Goal: Transaction & Acquisition: Download file/media

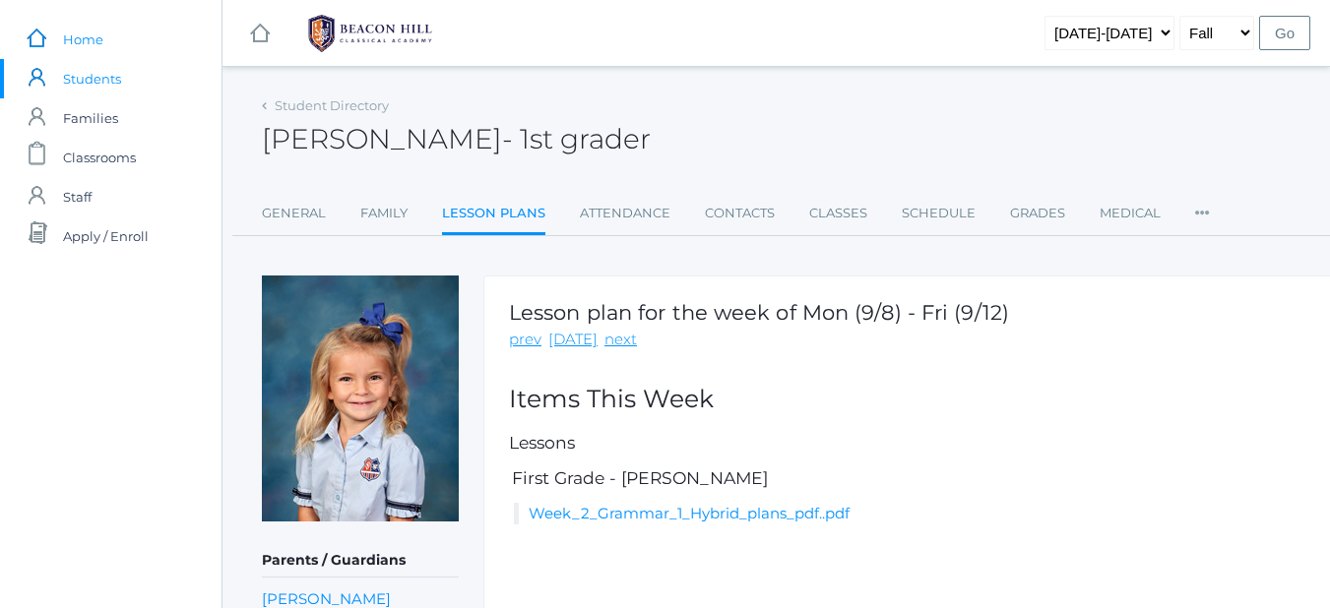
click at [53, 37] on link "icons/ui/navigation/home Created with Sketch. Home" at bounding box center [111, 39] width 222 height 39
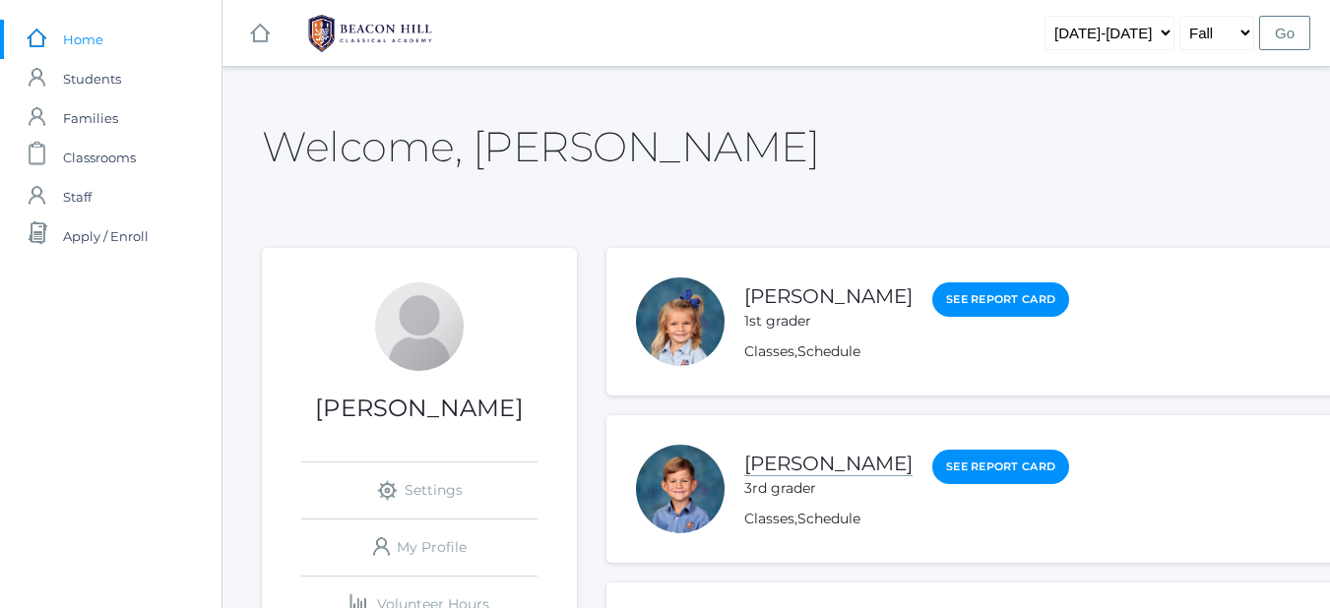
click at [824, 461] on link "[PERSON_NAME]" at bounding box center [828, 464] width 168 height 25
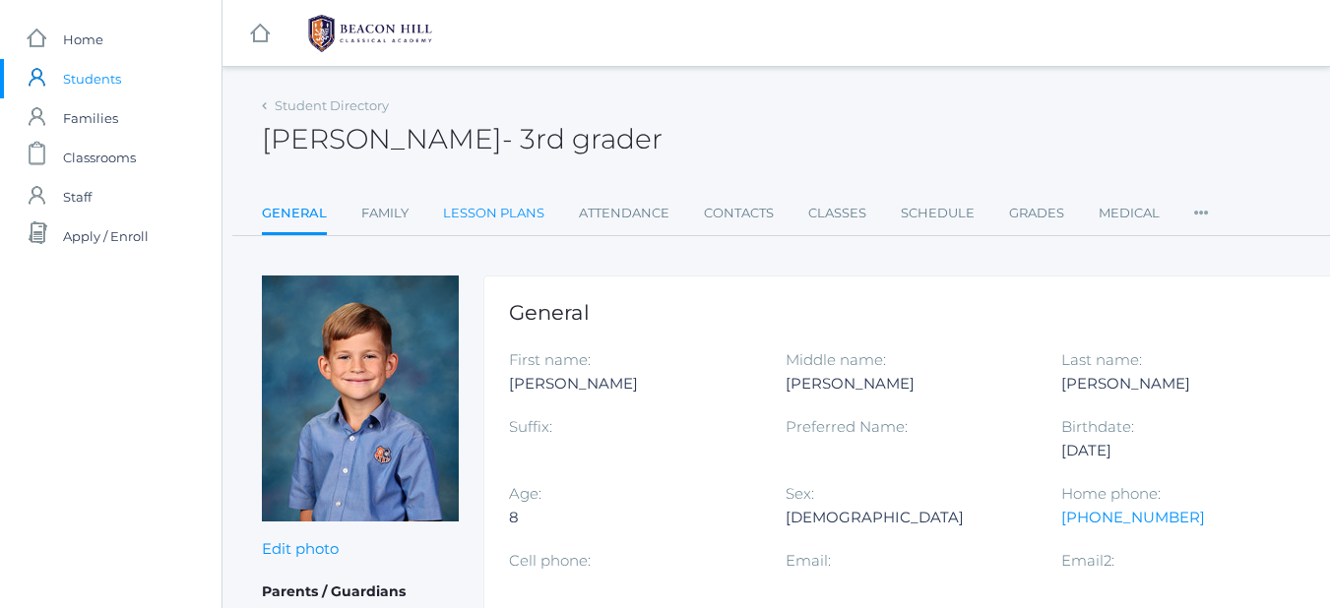
click at [482, 219] on link "Lesson Plans" at bounding box center [493, 213] width 101 height 39
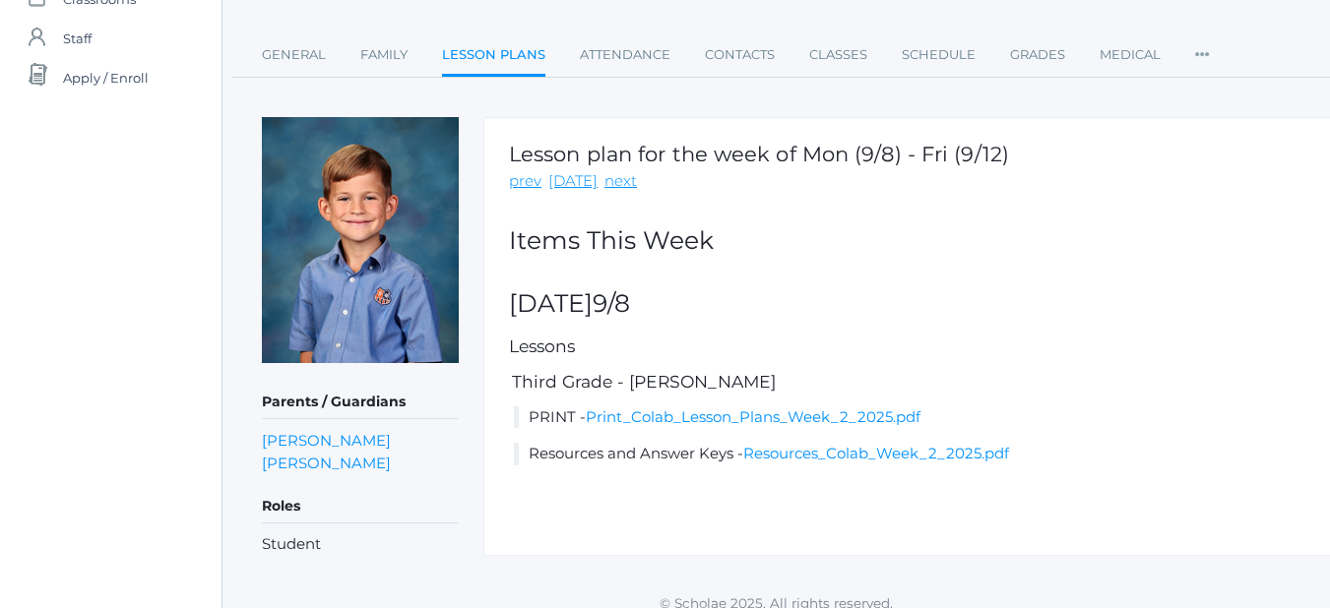
scroll to position [177, 0]
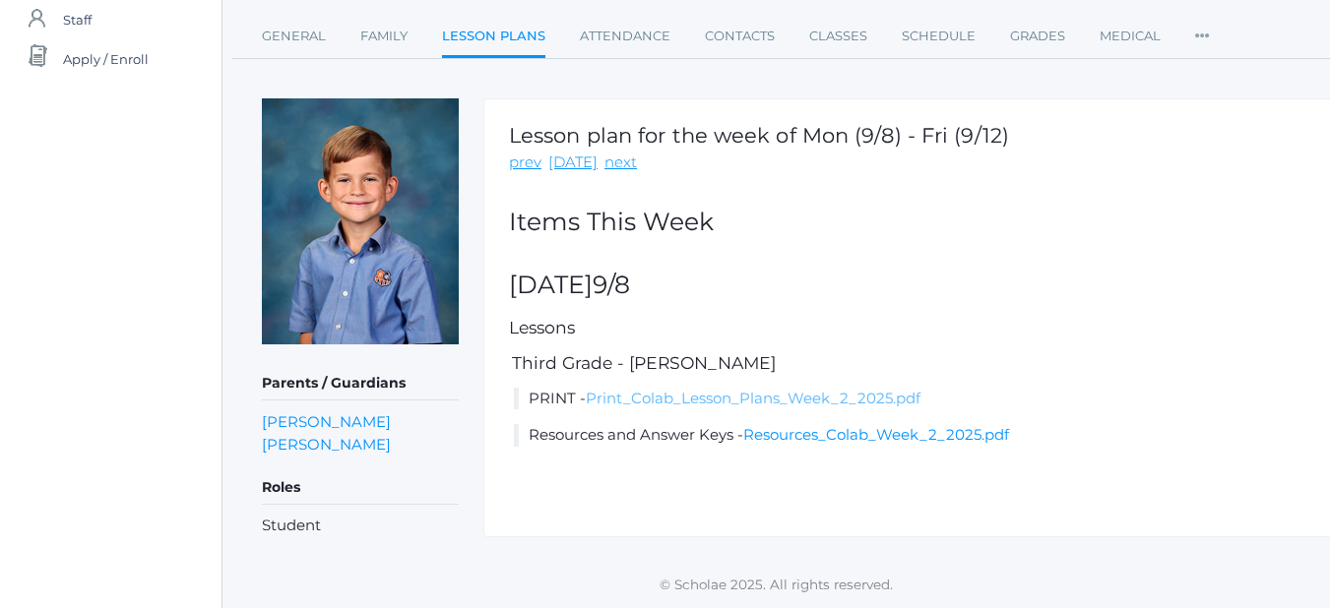
click at [778, 394] on link "Print_Colab_Lesson_Plans_Week_2_2025.pdf" at bounding box center [753, 398] width 335 height 19
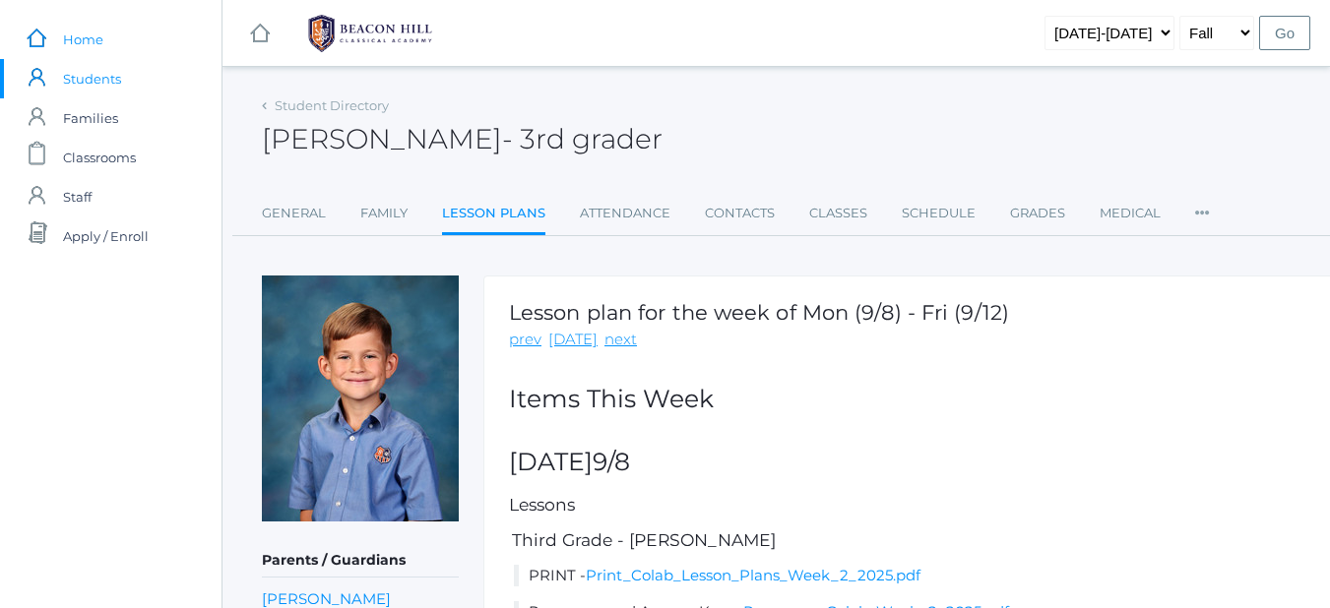
click at [99, 44] on span "Home" at bounding box center [83, 39] width 40 height 39
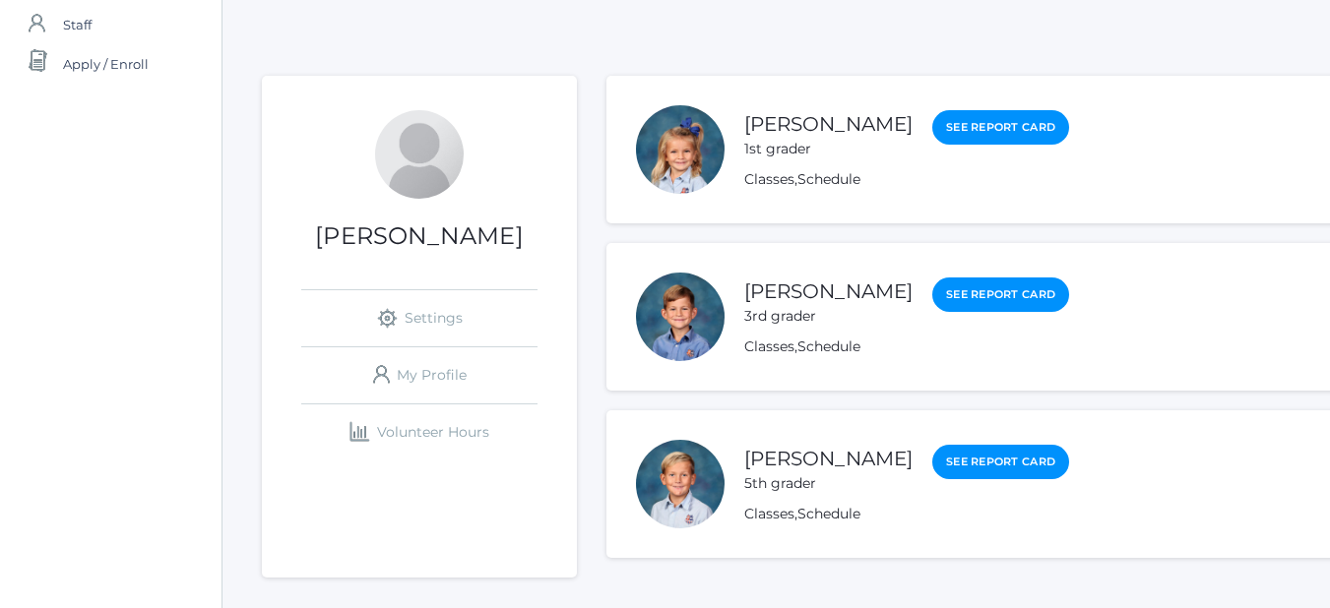
scroll to position [184, 0]
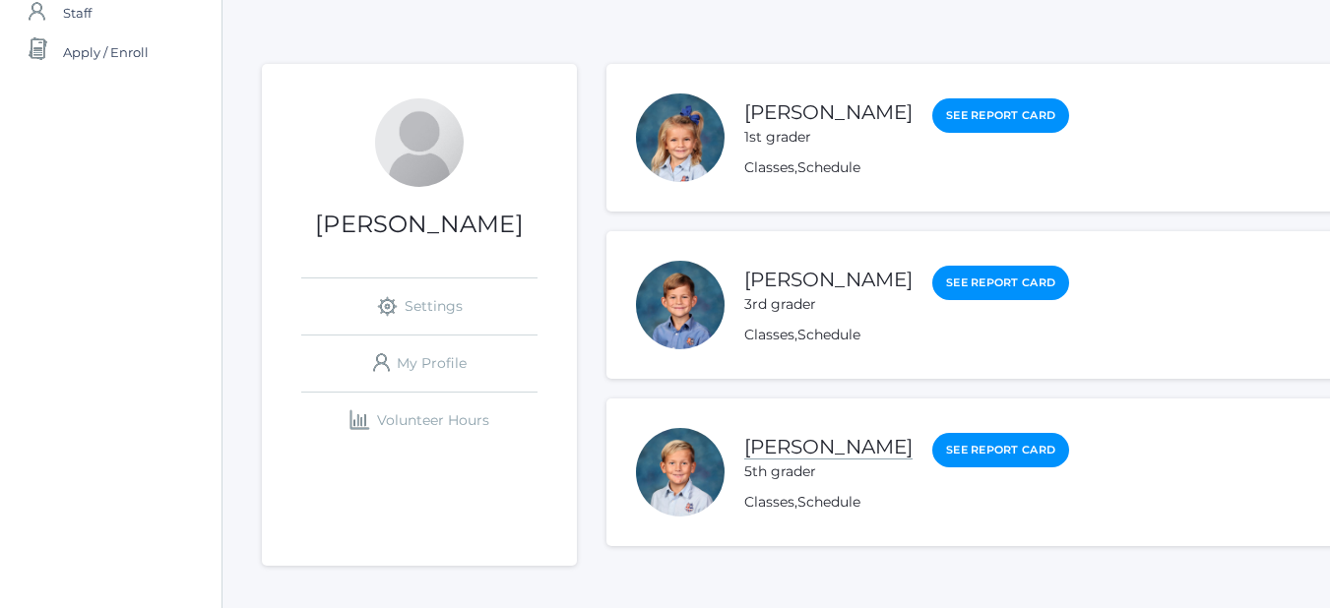
click at [814, 440] on link "[PERSON_NAME]" at bounding box center [828, 447] width 168 height 25
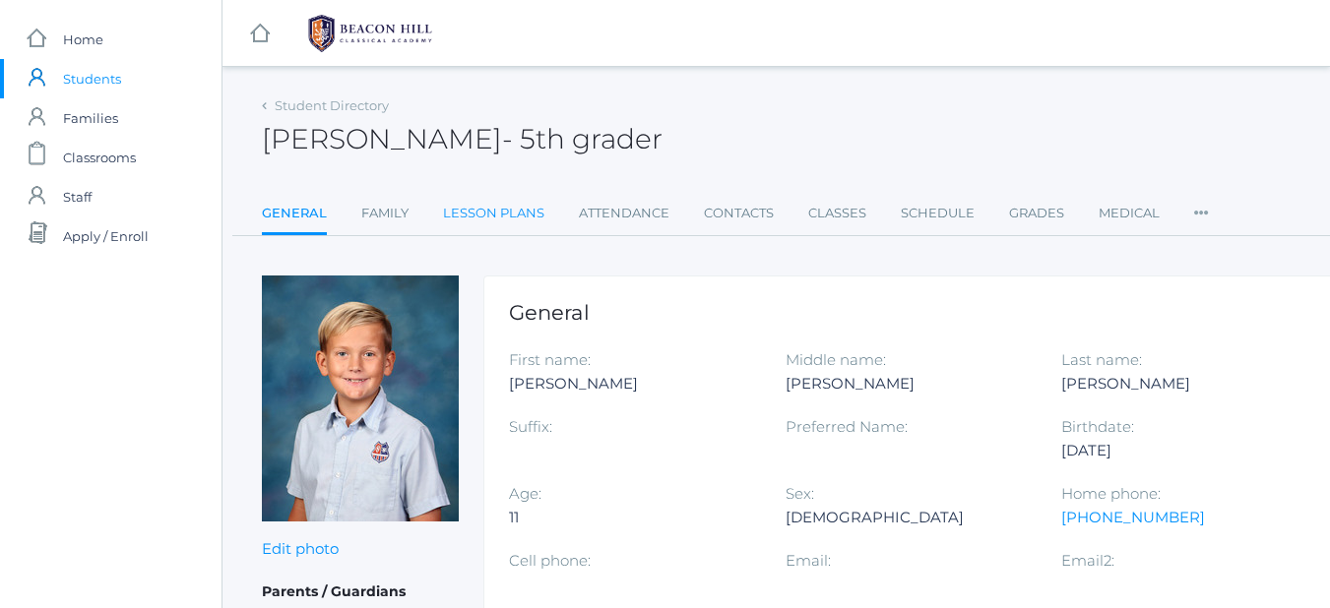
click at [500, 207] on link "Lesson Plans" at bounding box center [493, 213] width 101 height 39
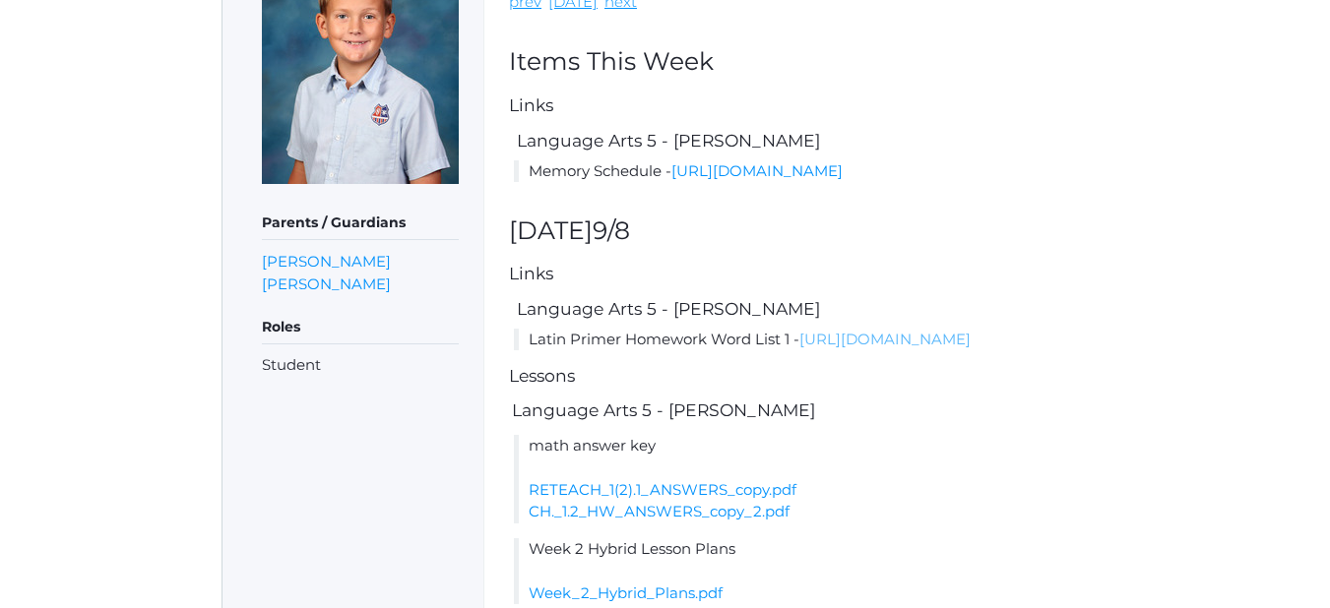
scroll to position [463, 0]
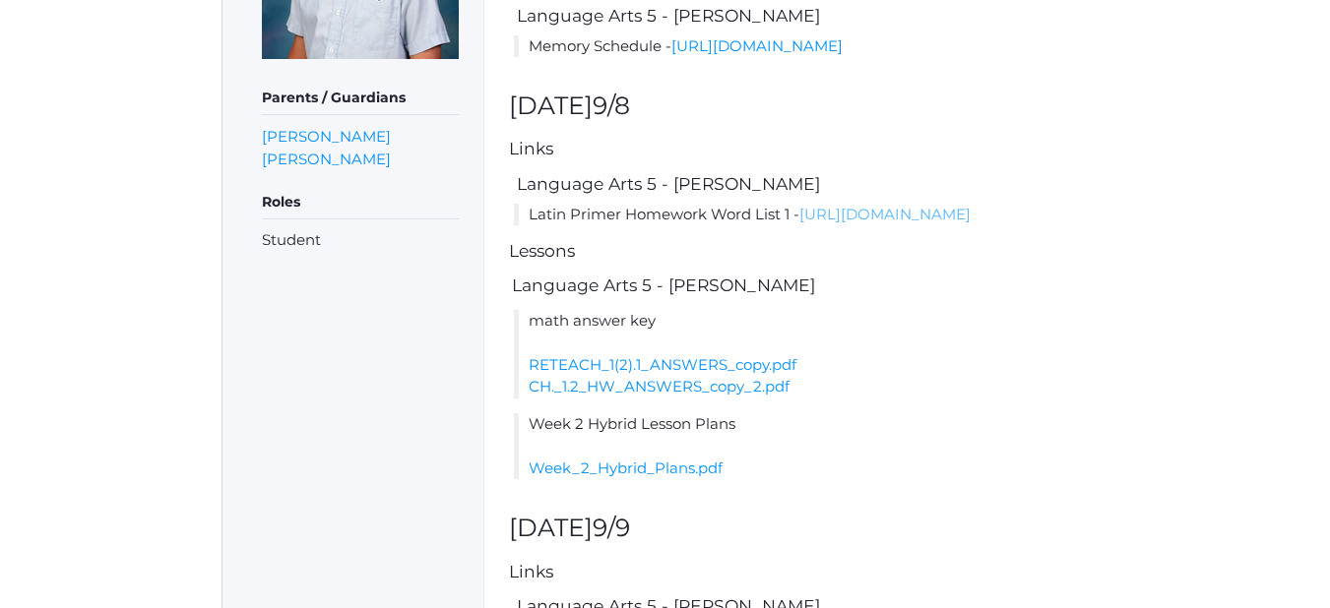
click at [799, 224] on link "[URL][DOMAIN_NAME]" at bounding box center [884, 214] width 171 height 19
click at [670, 478] on link "Week_2_Hybrid_Plans.pdf" at bounding box center [626, 468] width 194 height 19
